Goal: Register for event/course

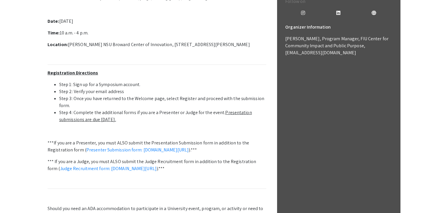
scroll to position [189, 0]
click at [199, 138] on p "Welcome to the 12th Annual Life Sciences South Florida STEM Undergraduate Resea…" at bounding box center [157, 109] width 219 height 262
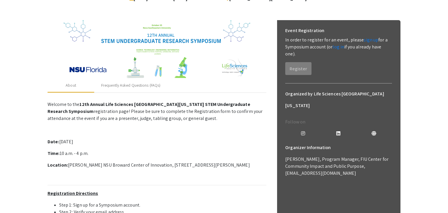
scroll to position [0, 0]
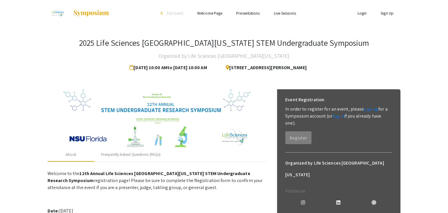
click at [387, 13] on link "Sign Up" at bounding box center [387, 13] width 13 height 5
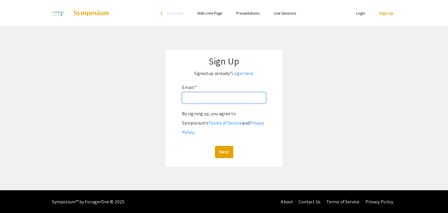
click at [215, 96] on input "Email: *" at bounding box center [224, 97] width 84 height 11
type input "Cr2556@mynsu.nova.edu"
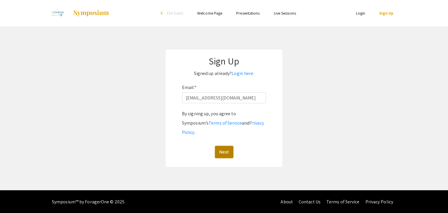
click at [226, 146] on button "Next" at bounding box center [224, 152] width 18 height 12
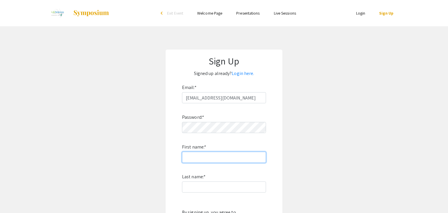
click at [212, 153] on input "First name: *" at bounding box center [224, 157] width 84 height 11
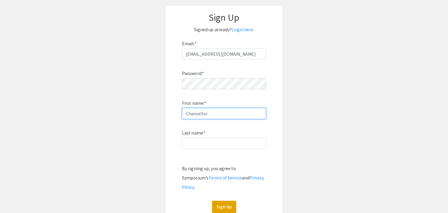
type input "Chancellor"
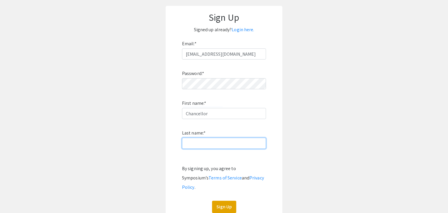
click at [208, 147] on input "Last name: *" at bounding box center [224, 143] width 84 height 11
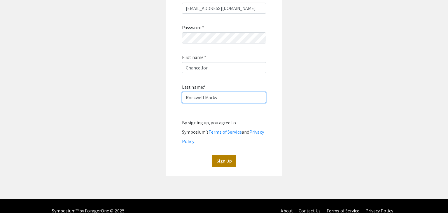
type input "Rockwell Marks"
click at [219, 155] on button "Sign Up" at bounding box center [224, 161] width 24 height 12
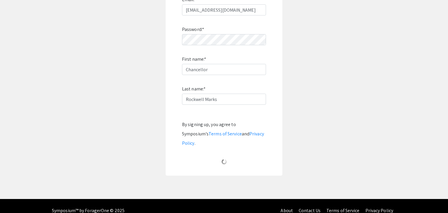
scroll to position [6, 0]
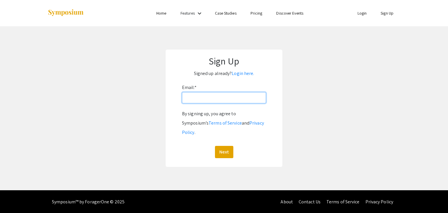
click at [215, 103] on input "Email: *" at bounding box center [224, 97] width 84 height 11
type input "Cr2556@mynsu.nova.edu"
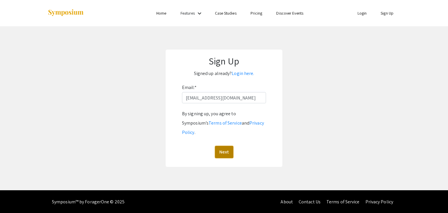
click at [228, 146] on button "Next" at bounding box center [224, 152] width 18 height 12
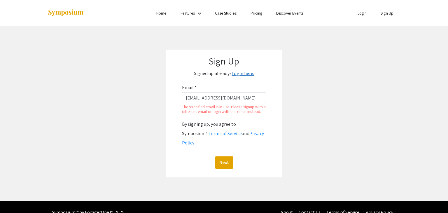
click at [247, 73] on link "Login here." at bounding box center [243, 73] width 22 height 6
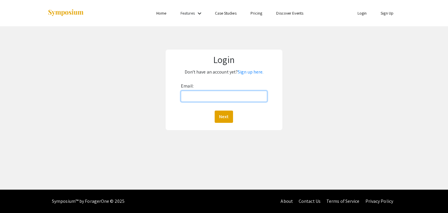
click at [228, 93] on input "Email:" at bounding box center [224, 96] width 86 height 11
type input "Cr2556@mynsu.nova.edu"
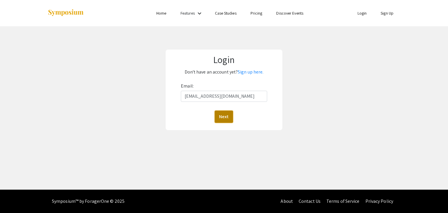
click at [226, 114] on button "Next" at bounding box center [224, 117] width 18 height 12
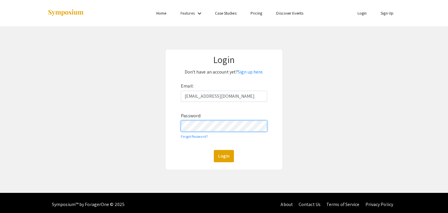
click at [214, 150] on button "Login" at bounding box center [224, 156] width 20 height 12
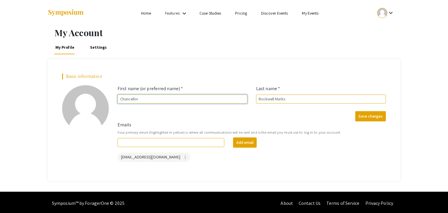
click at [148, 101] on input "Chancellor" at bounding box center [183, 99] width 130 height 9
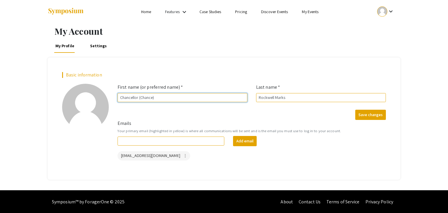
scroll to position [1, 0]
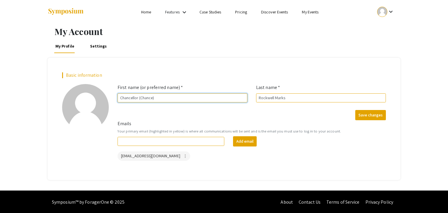
type input "Chancellor (Chance)"
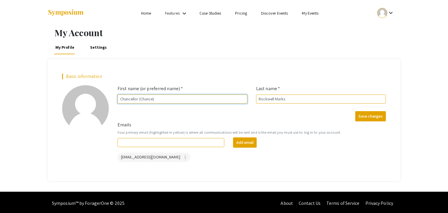
scroll to position [1, 0]
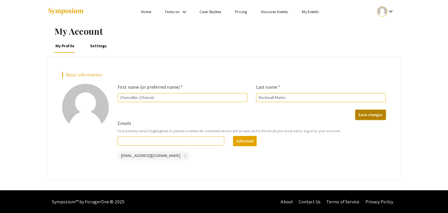
click at [366, 116] on button "Save changes" at bounding box center [371, 115] width 31 height 10
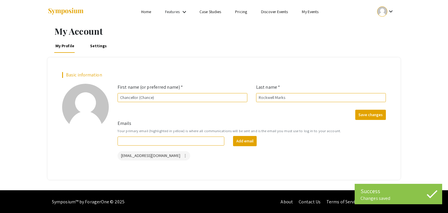
click at [276, 14] on link "Discover Events" at bounding box center [274, 11] width 27 height 5
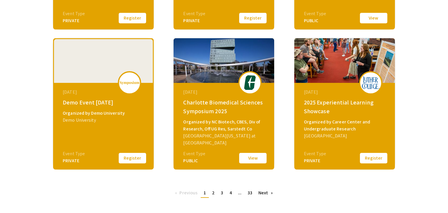
scroll to position [238, 0]
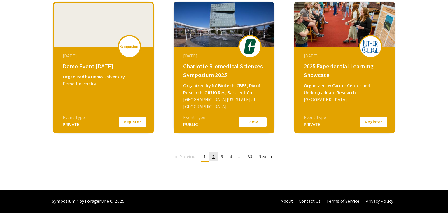
click at [216, 158] on link "page 2" at bounding box center [213, 156] width 8 height 9
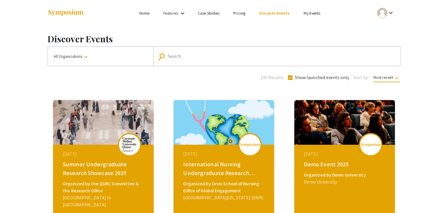
click at [188, 38] on h1 "Discover Events" at bounding box center [224, 39] width 353 height 11
click at [186, 49] on mat-form-field "search Search" at bounding box center [277, 56] width 247 height 19
click at [187, 55] on input "Search" at bounding box center [280, 56] width 225 height 5
type input "Lif"
type input "Life Science"
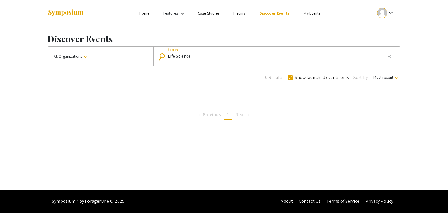
drag, startPoint x: 219, startPoint y: 54, endPoint x: 130, endPoint y: 50, distance: 88.9
click at [130, 50] on div "All Organizations keyboard_arrow_down search Life Science Search close" at bounding box center [224, 56] width 353 height 20
click at [187, 59] on div "Search" at bounding box center [280, 56] width 225 height 9
click at [153, 16] on li "Home" at bounding box center [145, 13] width 24 height 7
click at [144, 12] on link "Home" at bounding box center [145, 13] width 10 height 5
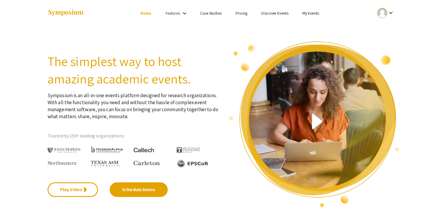
click at [210, 12] on link "Case Studies" at bounding box center [211, 13] width 22 height 5
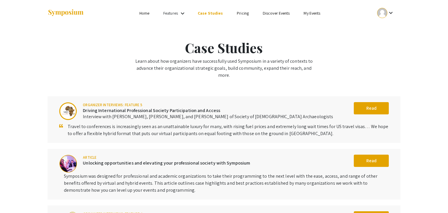
click at [178, 18] on ul "Skip navigation Home Features keyboard_arrow_down Case Studies Pricing Discover…" at bounding box center [224, 13] width 116 height 26
click at [180, 17] on mat-icon "keyboard_arrow_down" at bounding box center [182, 13] width 7 height 7
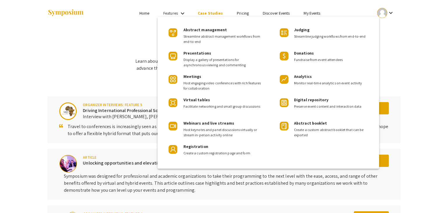
click at [283, 13] on div at bounding box center [224, 106] width 448 height 213
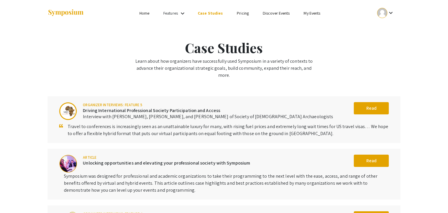
click at [283, 13] on link "Discover Events" at bounding box center [276, 13] width 27 height 5
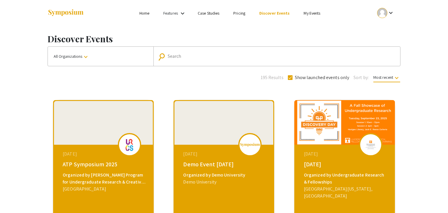
click at [312, 13] on link "My Events" at bounding box center [312, 13] width 17 height 5
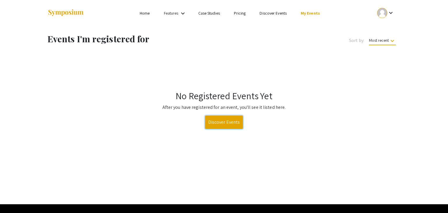
click at [213, 127] on link "Discover Events" at bounding box center [224, 122] width 38 height 13
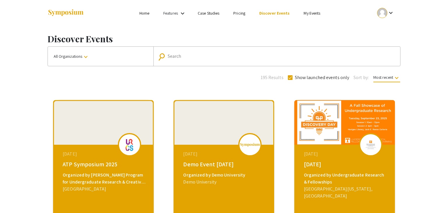
click at [189, 62] on mat-form-field "search Search" at bounding box center [277, 56] width 247 height 19
click at [189, 59] on div "Search" at bounding box center [280, 56] width 225 height 9
type input "Life Science"
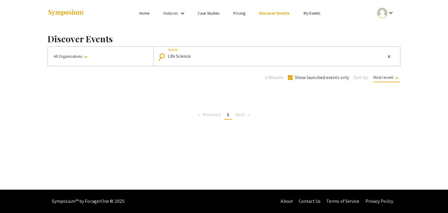
click at [282, 98] on div "Discover Events All Organizations keyboard_arrow_down search Life Science Searc…" at bounding box center [224, 75] width 362 height 98
click at [147, 12] on link "Home" at bounding box center [145, 13] width 10 height 5
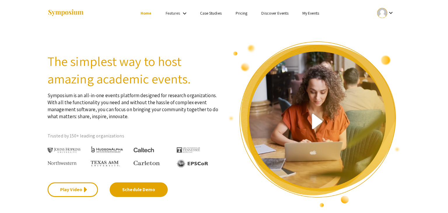
click at [270, 13] on link "Discover Events" at bounding box center [275, 13] width 27 height 5
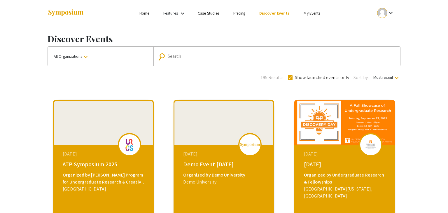
click at [194, 55] on input "Search" at bounding box center [280, 56] width 225 height 5
type input "Life Science"
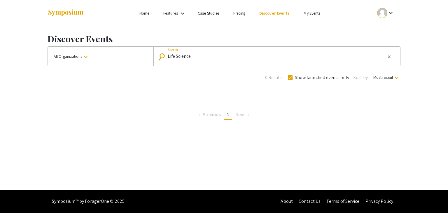
click at [391, 11] on mat-icon "keyboard_arrow_down" at bounding box center [391, 12] width 7 height 7
click at [267, 36] on div at bounding box center [224, 106] width 448 height 213
click at [389, 11] on mat-icon "keyboard_arrow_down" at bounding box center [391, 12] width 7 height 7
click at [388, 43] on button "My Submissions" at bounding box center [389, 43] width 36 height 14
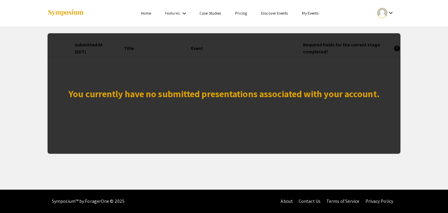
click at [215, 84] on div "You currently have no submitted presentations associated with your account." at bounding box center [224, 93] width 353 height 121
click at [340, 68] on div "You currently have no submitted presentations associated with your account." at bounding box center [224, 93] width 353 height 121
click at [143, 102] on div "You currently have no submitted presentations associated with your account." at bounding box center [224, 93] width 353 height 121
click at [236, 96] on div "You currently have no submitted presentations associated with your account." at bounding box center [224, 94] width 311 height 14
click at [142, 15] on link "Home" at bounding box center [146, 13] width 10 height 5
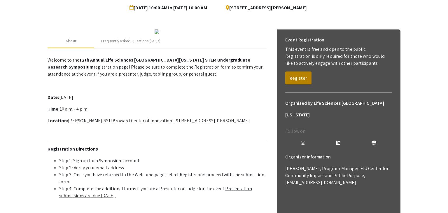
scroll to position [74, 0]
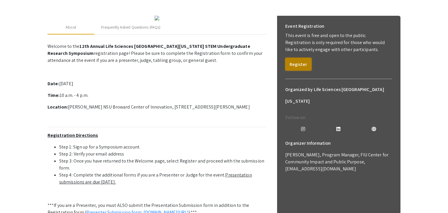
click at [305, 68] on button "Register" at bounding box center [299, 64] width 26 height 13
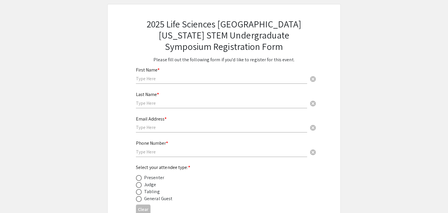
scroll to position [31, 0]
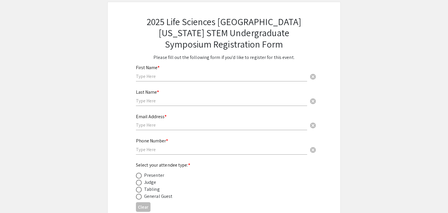
click at [279, 76] on input "text" at bounding box center [221, 76] width 171 height 6
type input "Chance"
click at [155, 101] on input "text" at bounding box center [221, 101] width 171 height 6
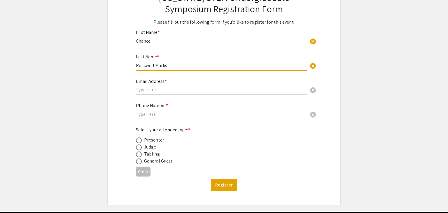
scroll to position [68, 0]
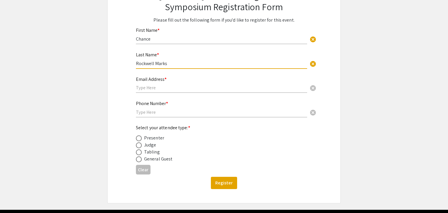
type input "Rockwell Marks"
click at [145, 87] on input "text" at bounding box center [221, 88] width 171 height 6
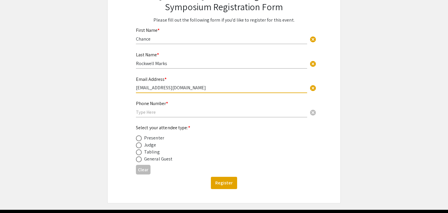
type input "cr2556@mynsu.nova.edu"
click at [145, 116] on div "Phone Number * cancel" at bounding box center [221, 106] width 171 height 22
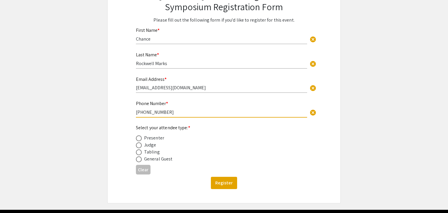
type input "305 747 9712"
click at [139, 136] on span at bounding box center [139, 138] width 6 height 6
click at [139, 136] on input "radio" at bounding box center [139, 138] width 6 height 6
radio input "true"
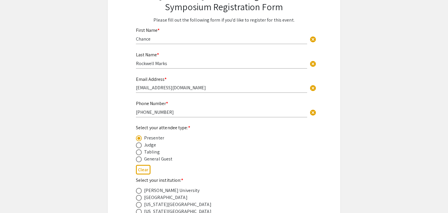
click at [122, 155] on div "2025 Life Sciences South Florida STEM Undergraduate Symposium Registration Form…" at bounding box center [224, 199] width 204 height 468
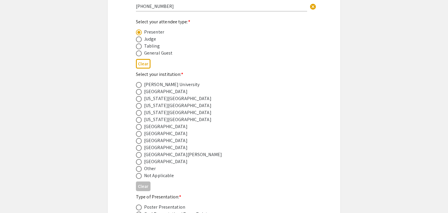
scroll to position [176, 0]
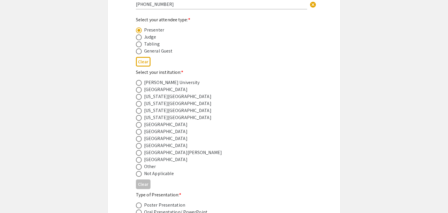
click at [140, 138] on span at bounding box center [139, 139] width 6 height 6
click at [140, 138] on input "radio" at bounding box center [139, 139] width 6 height 6
radio input "true"
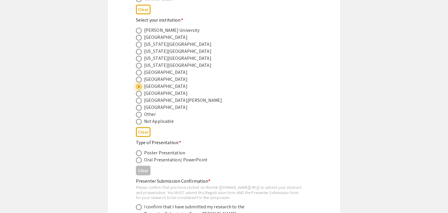
scroll to position [229, 0]
click at [136, 152] on span at bounding box center [139, 153] width 6 height 6
click at [136, 152] on input "radio" at bounding box center [139, 153] width 6 height 6
radio input "true"
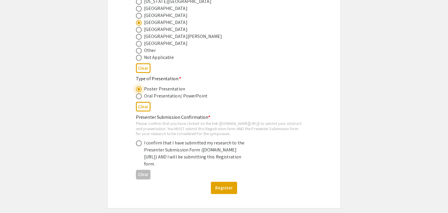
scroll to position [293, 0]
click at [136, 149] on div "I confirm that I have submitted my research to the Presenter Submission Form (s…" at bounding box center [219, 153] width 167 height 28
click at [140, 146] on span at bounding box center [139, 143] width 6 height 6
click at [140, 146] on input "radio" at bounding box center [139, 143] width 6 height 6
radio input "true"
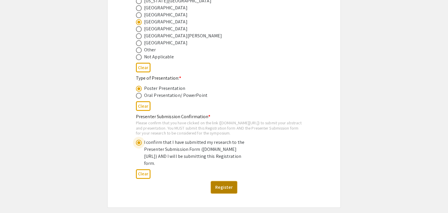
click at [217, 194] on button "Register" at bounding box center [224, 187] width 26 height 12
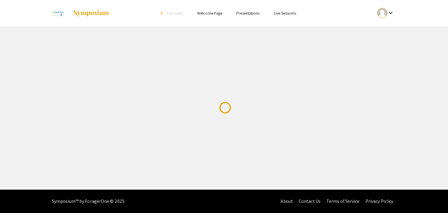
scroll to position [0, 0]
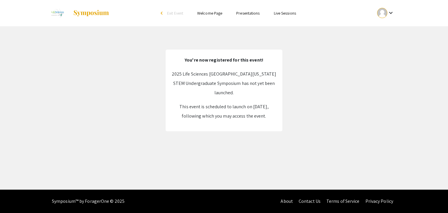
click at [240, 13] on link "Presentations" at bounding box center [247, 13] width 23 height 5
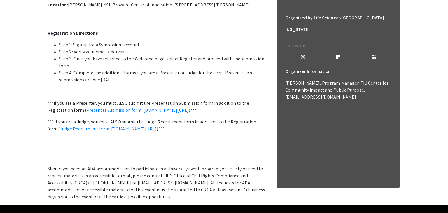
scroll to position [188, 0]
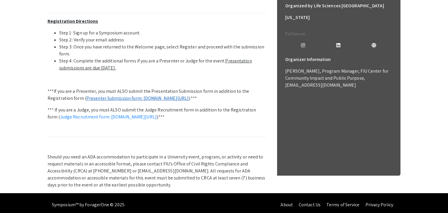
click at [159, 101] on link "Presenter Submission form: [DOMAIN_NAME][URL]" at bounding box center [137, 98] width 103 height 6
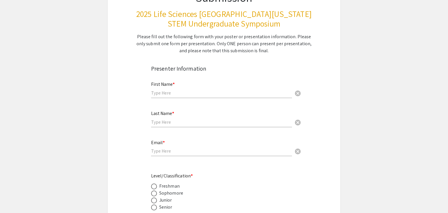
scroll to position [70, 0]
click at [178, 93] on input "text" at bounding box center [221, 94] width 141 height 6
type input "Chance"
click at [161, 123] on input "text" at bounding box center [221, 123] width 141 height 6
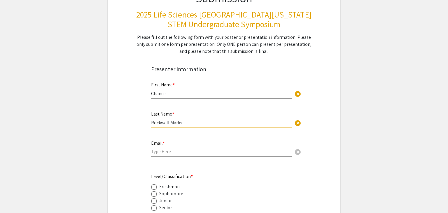
type input "Rockwell Marks"
click at [154, 149] on input "email" at bounding box center [221, 152] width 141 height 6
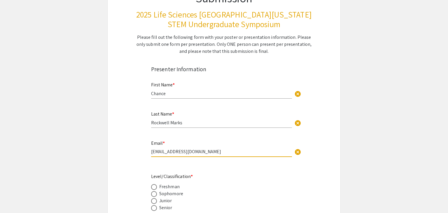
type input "[EMAIL_ADDRESS][DOMAIN_NAME]"
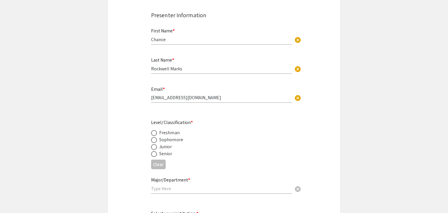
scroll to position [128, 0]
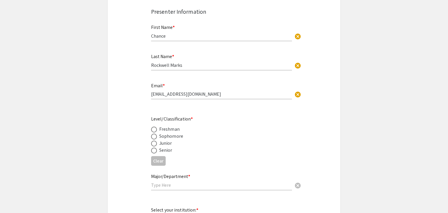
click at [156, 142] on span at bounding box center [154, 144] width 6 height 6
click at [156, 142] on input "radio" at bounding box center [154, 144] width 6 height 6
radio input "true"
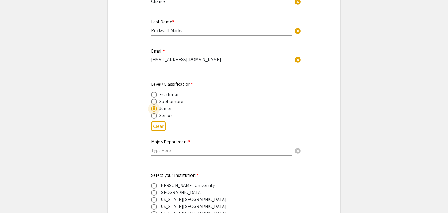
scroll to position [168, 0]
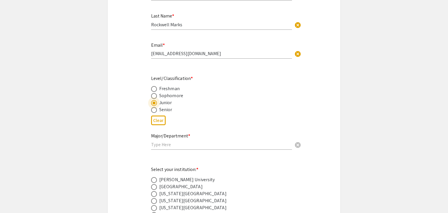
click at [185, 142] on input "text" at bounding box center [221, 145] width 141 height 6
type input "Envrionmental"
type input "Environmental Science"
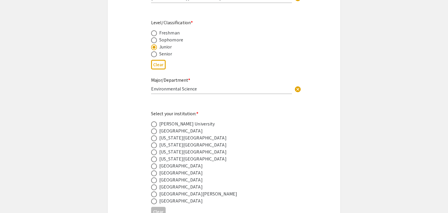
scroll to position [225, 0]
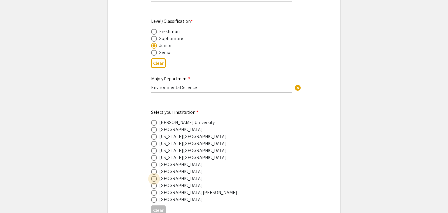
click at [155, 177] on span at bounding box center [154, 179] width 6 height 6
click at [155, 177] on input "radio" at bounding box center [154, 179] width 6 height 6
radio input "true"
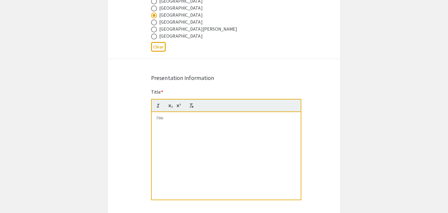
scroll to position [389, 0]
click at [189, 122] on div at bounding box center [226, 156] width 149 height 88
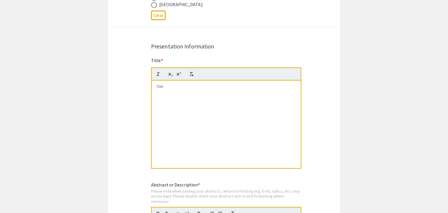
scroll to position [421, 0]
click at [221, 99] on div at bounding box center [226, 124] width 149 height 88
paste div
click at [145, 90] on div "Symposium Presentation Submission 2025 Life Sciences [GEOGRAPHIC_DATA][US_STATE…" at bounding box center [224, 139] width 234 height 1054
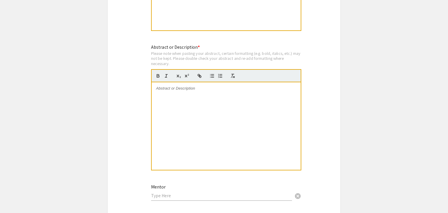
scroll to position [558, 0]
click at [189, 89] on div at bounding box center [226, 126] width 149 height 88
click at [213, 91] on div at bounding box center [226, 126] width 149 height 88
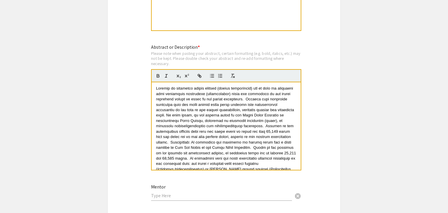
scroll to position [34, 0]
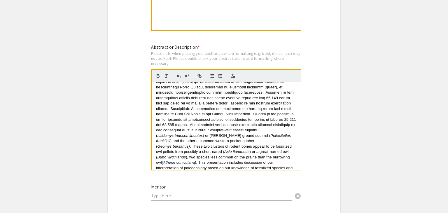
click at [312, 80] on div "Symposium Presentation Submission 2025 Life Sciences [GEOGRAPHIC_DATA][US_STATE…" at bounding box center [224, 1] width 234 height 1054
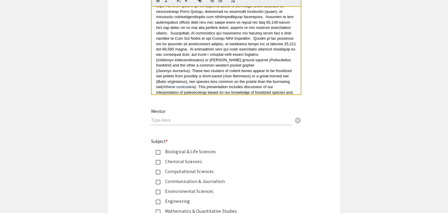
scroll to position [635, 0]
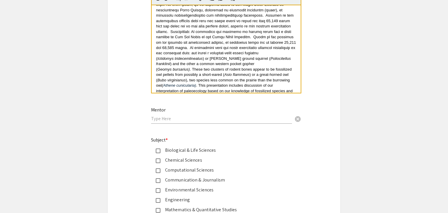
click at [270, 116] on input "text" at bounding box center [221, 119] width 141 height 6
click at [168, 116] on input "[PERSON_NAME] ., PhD" at bounding box center [221, 119] width 141 height 6
click at [176, 117] on input "[PERSON_NAME] ., PhD" at bounding box center [221, 119] width 141 height 6
type input "[PERSON_NAME], PhD"
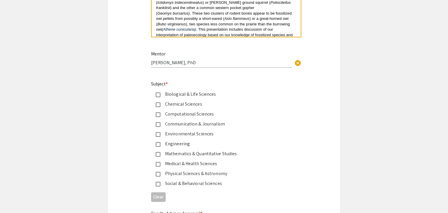
scroll to position [692, 0]
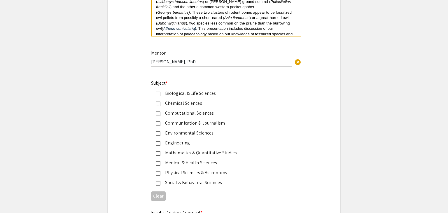
click at [157, 92] on mat-pseudo-checkbox at bounding box center [158, 94] width 5 height 5
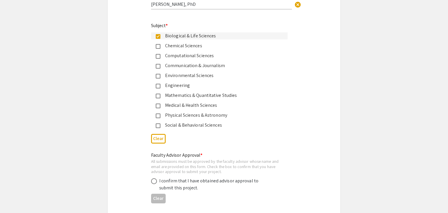
scroll to position [750, 0]
click at [187, 74] on div "Environmental Sciences" at bounding box center [222, 75] width 123 height 7
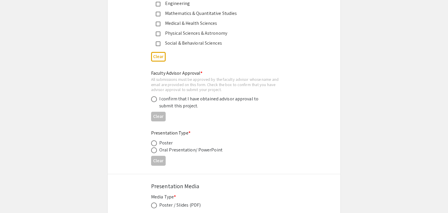
scroll to position [832, 0]
click at [158, 96] on label at bounding box center [155, 99] width 8 height 6
click at [157, 96] on input "radio" at bounding box center [154, 99] width 6 height 6
radio input "true"
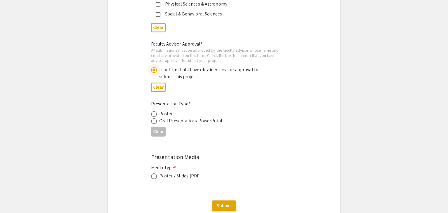
scroll to position [862, 0]
click at [153, 110] on span at bounding box center [154, 113] width 6 height 6
click at [153, 110] on input "radio" at bounding box center [154, 113] width 6 height 6
radio input "true"
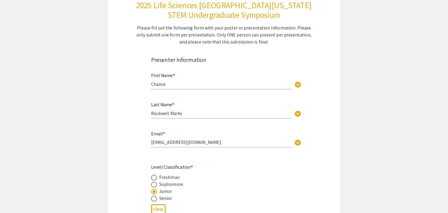
scroll to position [80, 0]
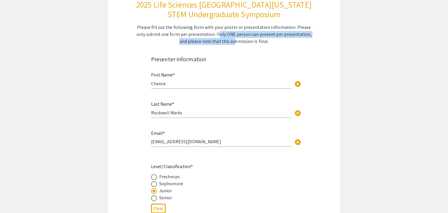
drag, startPoint x: 209, startPoint y: 34, endPoint x: 228, endPoint y: 39, distance: 19.5
click at [228, 39] on div "Please fill out the following form with your poster or presentation information…" at bounding box center [224, 34] width 176 height 21
click at [236, 37] on div "Please fill out the following form with your poster or presentation information…" at bounding box center [224, 34] width 176 height 21
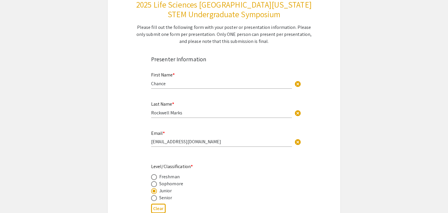
drag, startPoint x: 208, startPoint y: 33, endPoint x: 290, endPoint y: 40, distance: 82.0
click at [290, 40] on div "Please fill out the following form with your poster or presentation information…" at bounding box center [224, 34] width 176 height 21
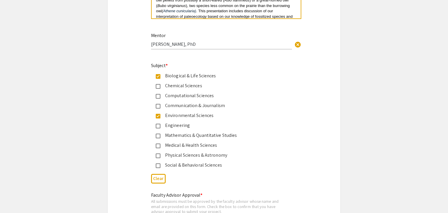
scroll to position [900, 0]
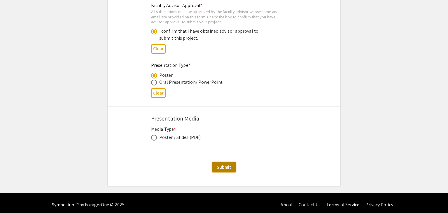
click at [230, 164] on span "Submit" at bounding box center [224, 167] width 15 height 6
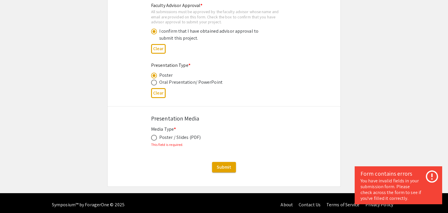
click at [154, 135] on span at bounding box center [154, 138] width 6 height 6
click at [154, 135] on input "radio" at bounding box center [154, 138] width 6 height 6
radio input "true"
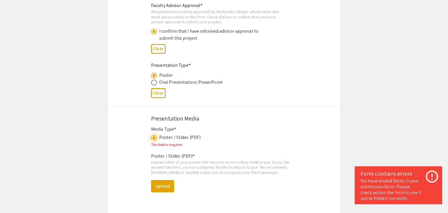
click at [229, 166] on div "Upload a PDF of your poster. PDF must be no more than 10MB in size. If your fil…" at bounding box center [224, 167] width 146 height 15
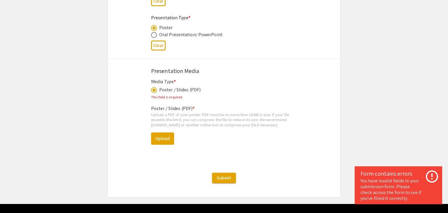
scroll to position [946, 0]
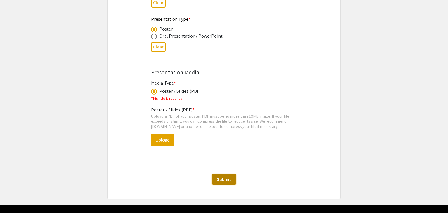
click at [223, 179] on button "Submit" at bounding box center [224, 179] width 24 height 11
click at [163, 134] on button "Upload" at bounding box center [162, 140] width 23 height 12
click at [166, 138] on button "Upload" at bounding box center [162, 140] width 23 height 12
click at [160, 134] on button "Upload" at bounding box center [162, 140] width 23 height 12
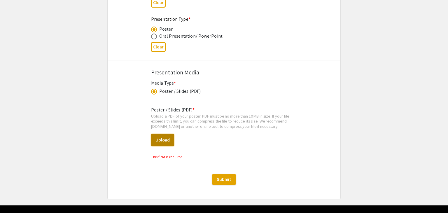
click at [163, 136] on button "Upload" at bounding box center [162, 140] width 23 height 12
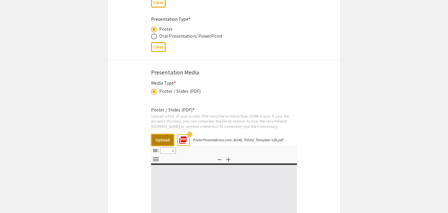
select select "custom"
type input "0"
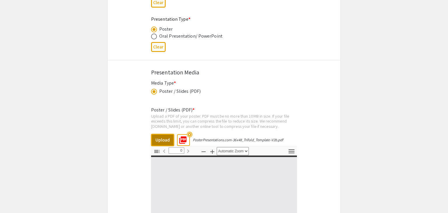
select select "custom"
type input "1"
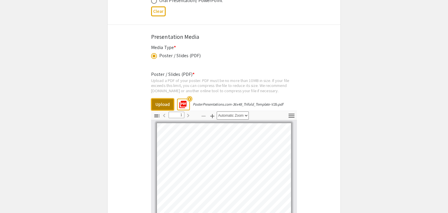
select select "auto"
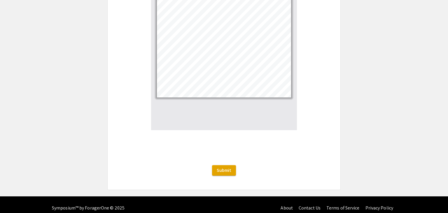
scroll to position [1111, 0]
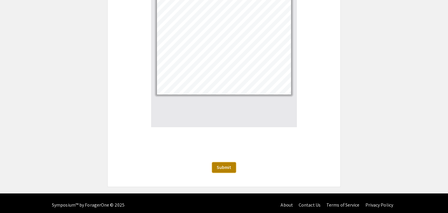
click at [225, 165] on span "Submit" at bounding box center [224, 167] width 15 height 6
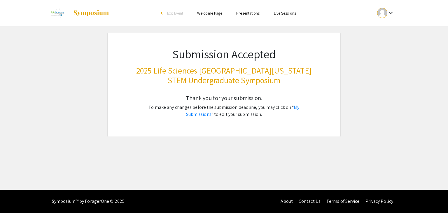
click at [256, 17] on ul "Skip navigation arrow_back_ios Exit Event Welcome Page Presentations Live Sessi…" at bounding box center [224, 13] width 116 height 26
click at [253, 10] on li "Presentations" at bounding box center [247, 13] width 37 height 7
click at [252, 13] on link "Presentations" at bounding box center [247, 13] width 23 height 5
